Goal: Information Seeking & Learning: Learn about a topic

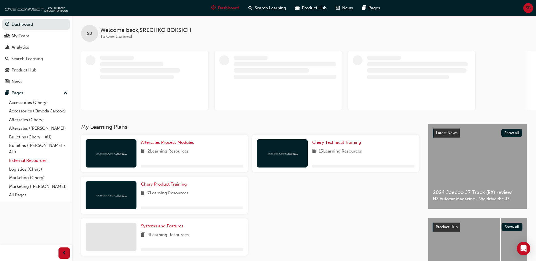
click at [23, 158] on link "External Resources" at bounding box center [38, 160] width 63 height 9
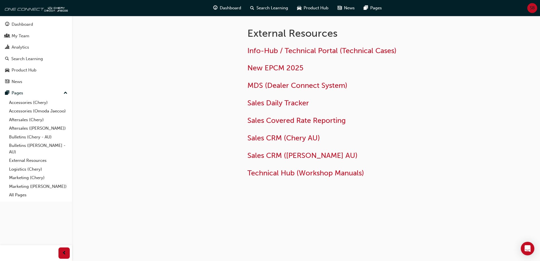
click at [198, 70] on div at bounding box center [188, 110] width 102 height 188
click at [265, 51] on span "Info-Hub / Technical Portal (Technical Cases)" at bounding box center [322, 50] width 149 height 9
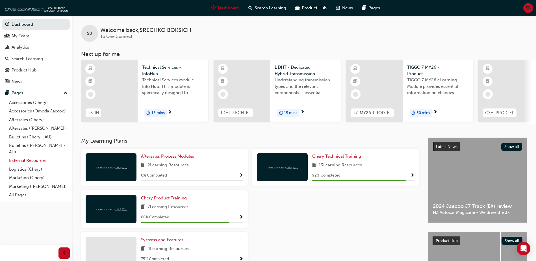
drag, startPoint x: 32, startPoint y: 161, endPoint x: 54, endPoint y: 159, distance: 22.2
click at [32, 161] on link "External Resources" at bounding box center [38, 160] width 63 height 9
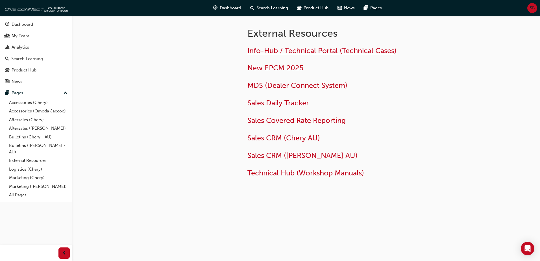
click at [281, 50] on span "Info-Hub / Technical Portal (Technical Cases)" at bounding box center [322, 50] width 149 height 9
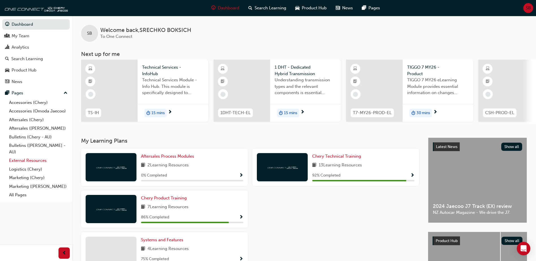
click at [27, 159] on link "External Resources" at bounding box center [38, 160] width 63 height 9
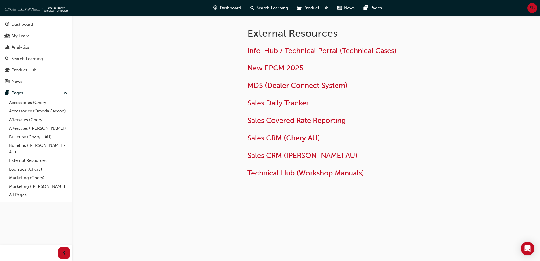
click at [289, 50] on span "Info-Hub / Technical Portal (Technical Cases)" at bounding box center [322, 50] width 149 height 9
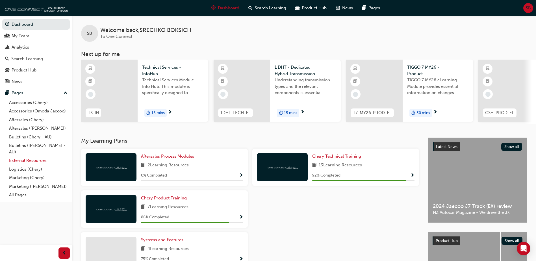
click at [33, 157] on link "External Resources" at bounding box center [38, 160] width 63 height 9
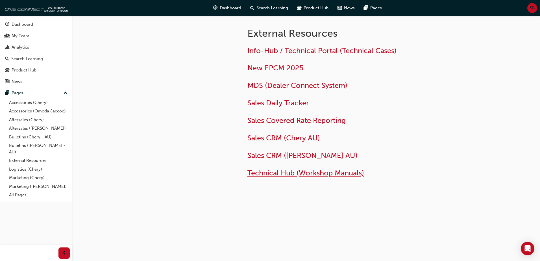
click at [286, 173] on span "Technical Hub (Workshop Manuals)" at bounding box center [306, 173] width 117 height 9
click at [275, 171] on span "Technical Hub (Workshop Manuals)" at bounding box center [306, 173] width 117 height 9
click at [278, 173] on span "Technical Hub (Workshop Manuals)" at bounding box center [306, 173] width 117 height 9
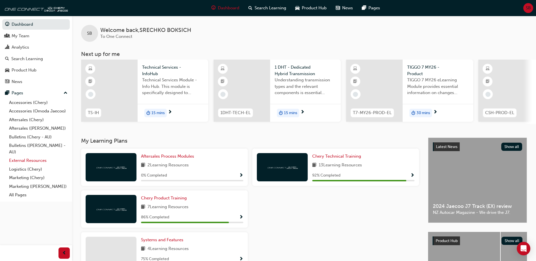
click at [31, 160] on link "External Resources" at bounding box center [38, 160] width 63 height 9
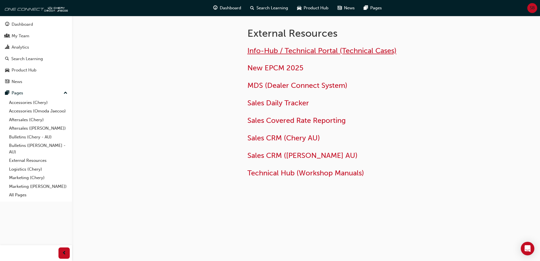
click at [286, 52] on span "Info-Hub / Technical Portal (Technical Cases)" at bounding box center [322, 50] width 149 height 9
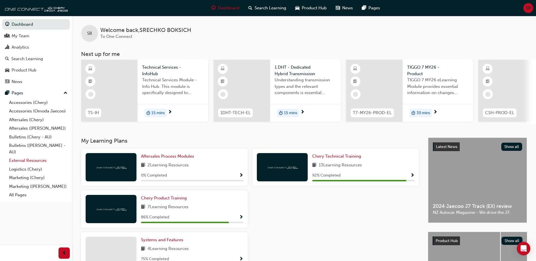
click at [33, 161] on link "External Resources" at bounding box center [38, 160] width 63 height 9
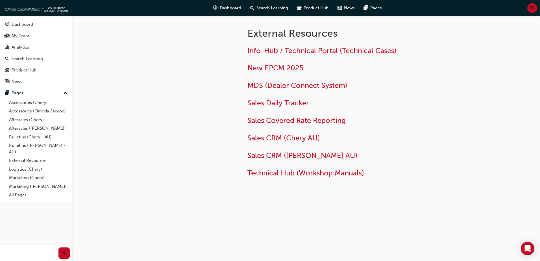
click at [213, 72] on div at bounding box center [188, 110] width 102 height 188
click at [286, 50] on span "Info-Hub / Technical Portal (Technical Cases)" at bounding box center [322, 50] width 149 height 9
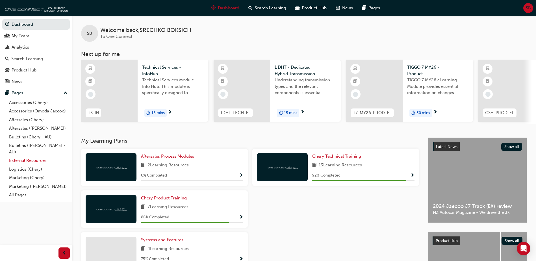
click at [37, 160] on link "External Resources" at bounding box center [38, 160] width 63 height 9
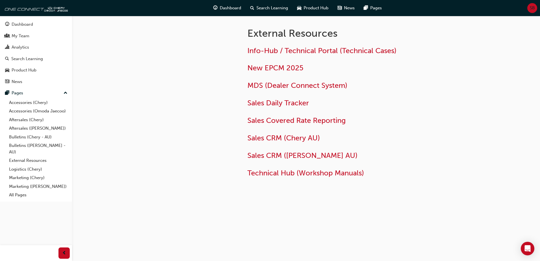
click at [190, 79] on div at bounding box center [188, 110] width 102 height 188
click at [269, 50] on span "Info-Hub / Technical Portal (Technical Cases)" at bounding box center [322, 50] width 149 height 9
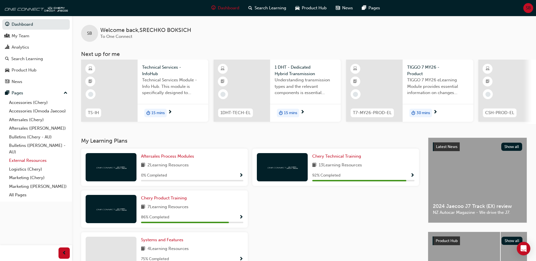
click at [29, 160] on link "External Resources" at bounding box center [38, 160] width 63 height 9
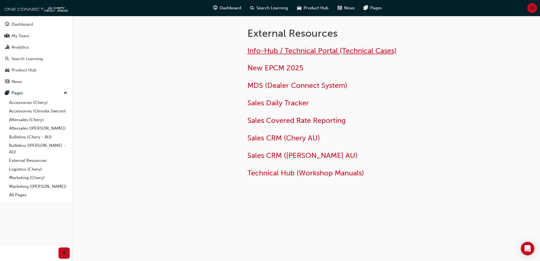
click at [269, 52] on span "Info-Hub / Technical Portal (Technical Cases)" at bounding box center [322, 50] width 149 height 9
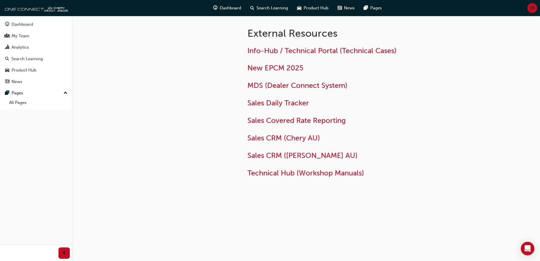
click at [170, 93] on div at bounding box center [188, 110] width 102 height 188
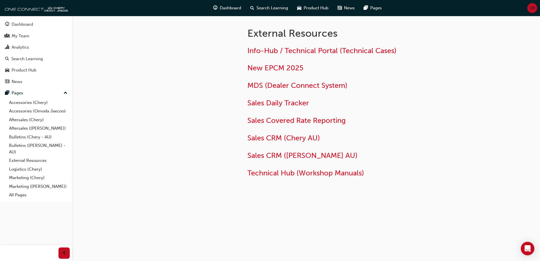
click at [268, 224] on div "External Resources Info-Hub / Technical Portal (Technical Cases) New EPCM 2025 …" at bounding box center [270, 130] width 540 height 261
click at [273, 176] on span "Technical Hub (Workshop Manuals)" at bounding box center [306, 173] width 117 height 9
click at [276, 171] on span "Technical Hub (Workshop Manuals)" at bounding box center [306, 173] width 117 height 9
click at [278, 172] on span "Technical Hub (Workshop Manuals)" at bounding box center [306, 173] width 117 height 9
click at [285, 173] on span "Technical Hub (Workshop Manuals)" at bounding box center [306, 173] width 117 height 9
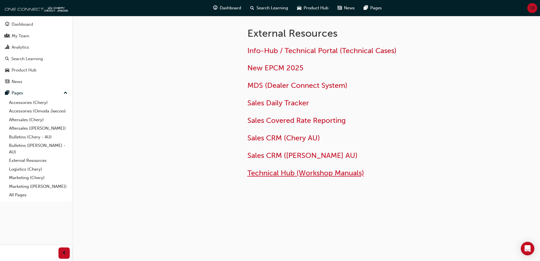
click at [285, 173] on span "Technical Hub (Workshop Manuals)" at bounding box center [306, 173] width 117 height 9
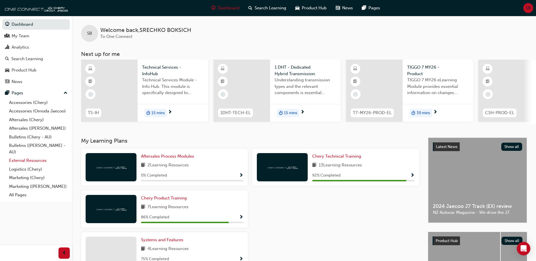
click at [31, 160] on link "External Resources" at bounding box center [38, 160] width 63 height 9
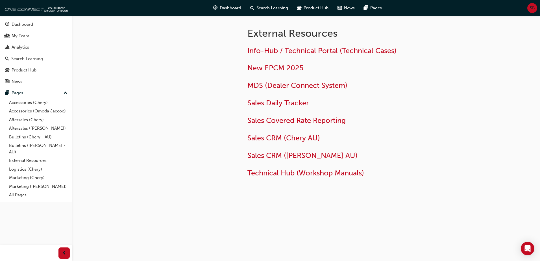
click at [257, 53] on span "Info-Hub / Technical Portal (Technical Cases)" at bounding box center [322, 50] width 149 height 9
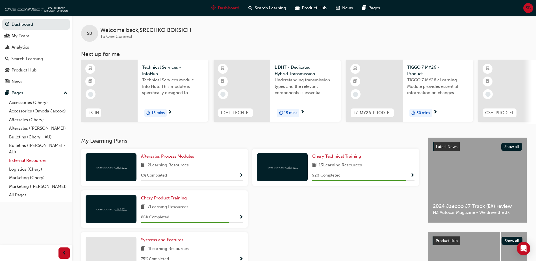
click at [29, 160] on link "External Resources" at bounding box center [38, 160] width 63 height 9
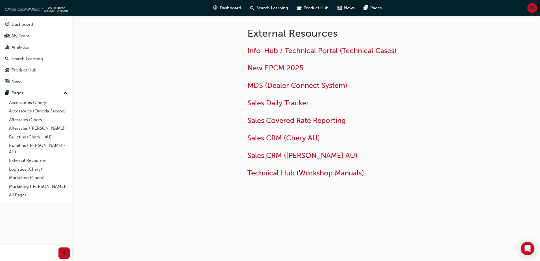
click at [265, 52] on span "Info-Hub / Technical Portal (Technical Cases)" at bounding box center [322, 50] width 149 height 9
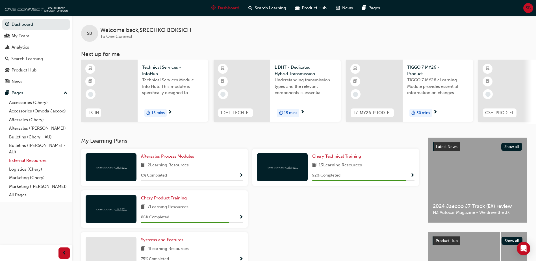
click at [34, 161] on link "External Resources" at bounding box center [38, 160] width 63 height 9
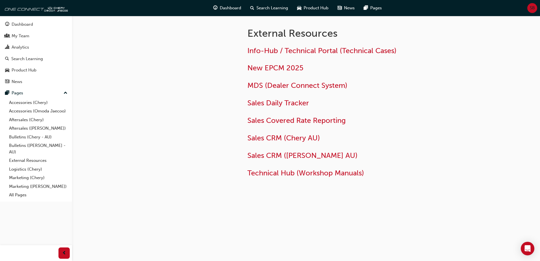
drag, startPoint x: 244, startPoint y: 193, endPoint x: 248, endPoint y: 192, distance: 4.6
click at [248, 192] on div "External Resources Info-Hub / Technical Portal (Technical Cases) New EPCM 2025 …" at bounding box center [306, 110] width 339 height 188
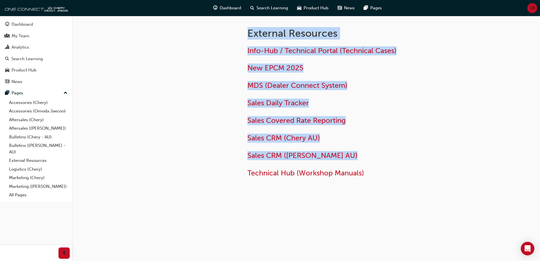
copy div "External Resources Info-Hub / Technical Portal (Technical Cases) New EPCM 2025 …"
click at [260, 172] on span "Technical Hub (Workshop Manuals)" at bounding box center [306, 173] width 117 height 9
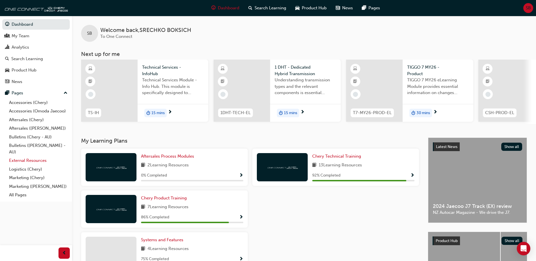
click at [32, 159] on link "External Resources" at bounding box center [38, 160] width 63 height 9
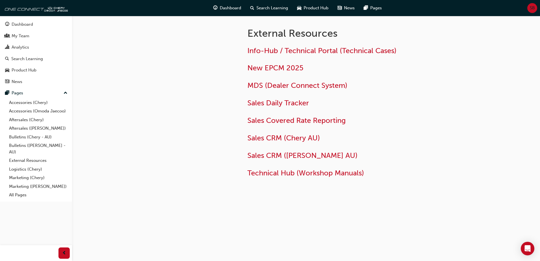
click at [200, 85] on div at bounding box center [188, 110] width 102 height 188
click at [230, 66] on div at bounding box center [188, 110] width 102 height 188
click at [275, 46] on div "Info-Hub / Technical Portal (Technical Cases) New EPCM 2025 MDS (Dealer Connect…" at bounding box center [357, 110] width 219 height 136
click at [275, 49] on span "Info-Hub / Technical Portal (Technical Cases)" at bounding box center [322, 50] width 149 height 9
